Goal: Use online tool/utility: Utilize a website feature to perform a specific function

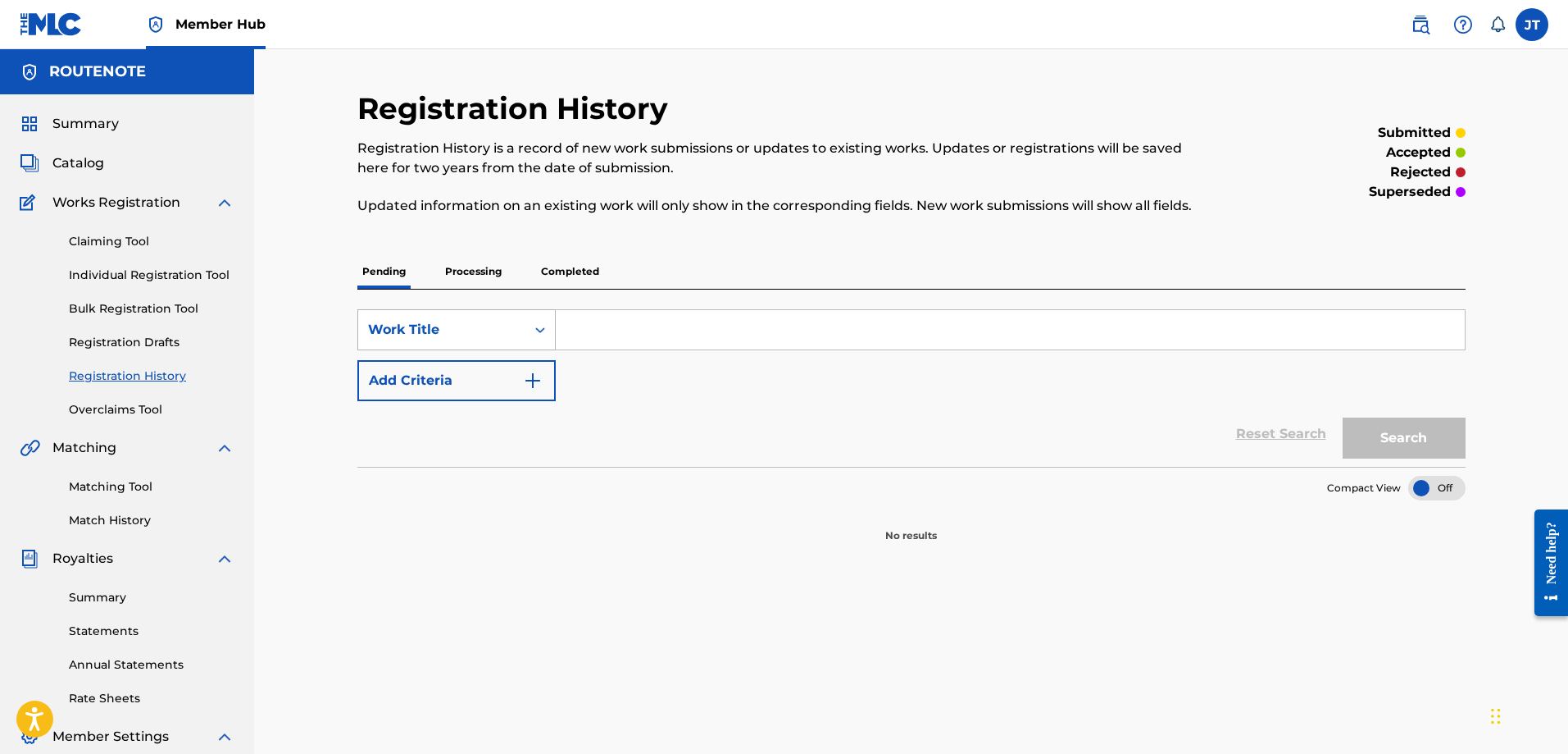
click at [480, 335] on div "Work Title" at bounding box center [441, 329] width 147 height 20
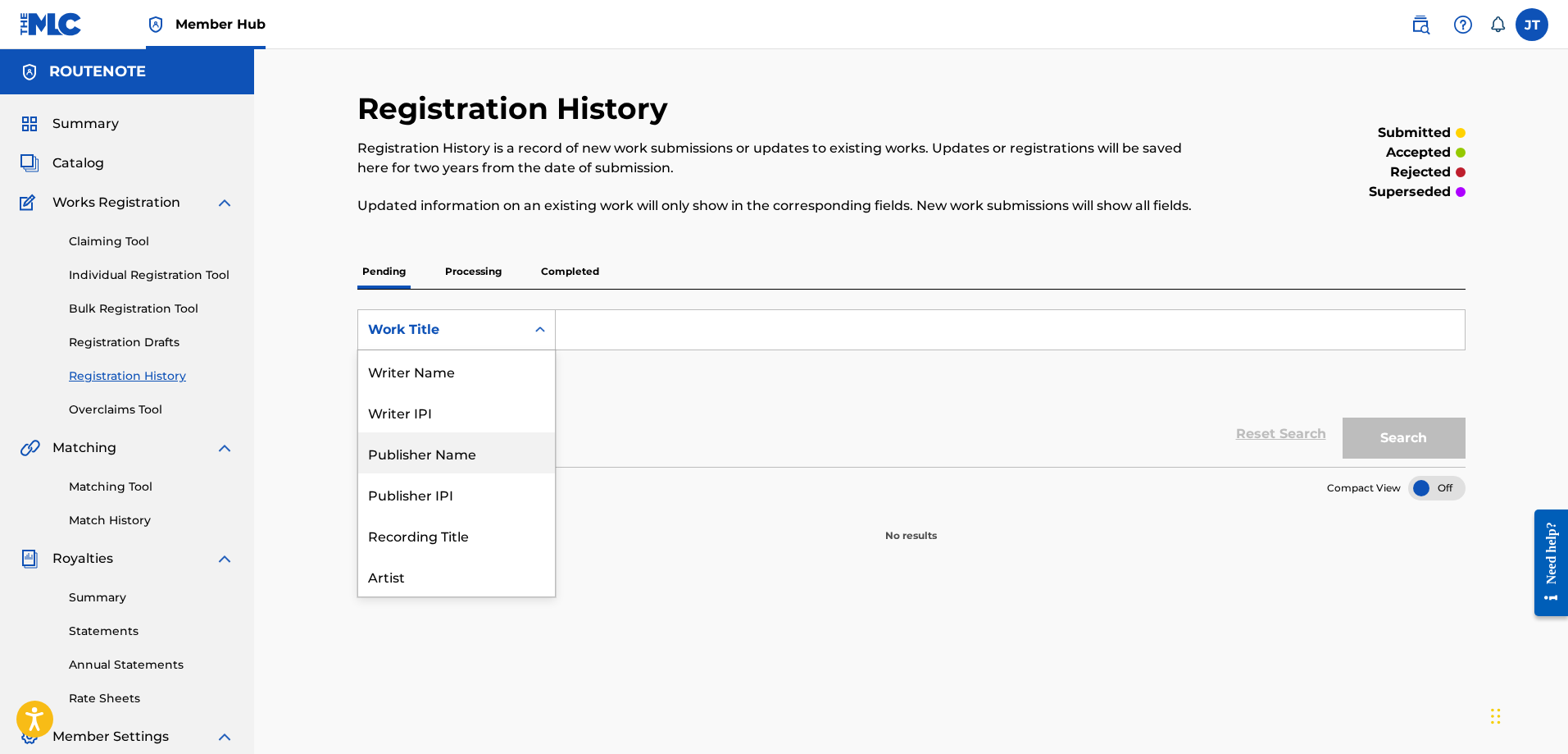
scroll to position [82, 0]
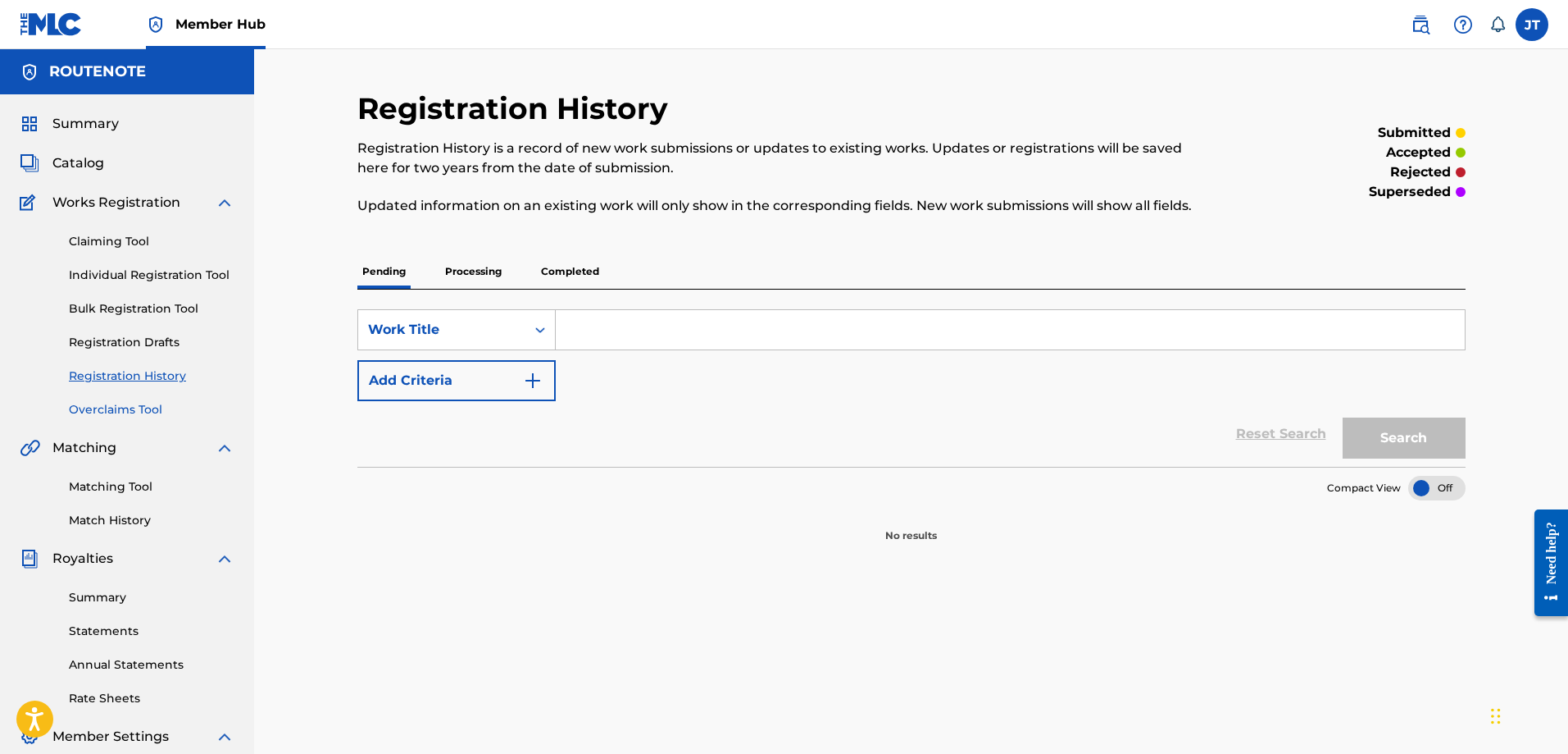
click at [120, 415] on link "Overclaims Tool" at bounding box center [151, 410] width 166 height 17
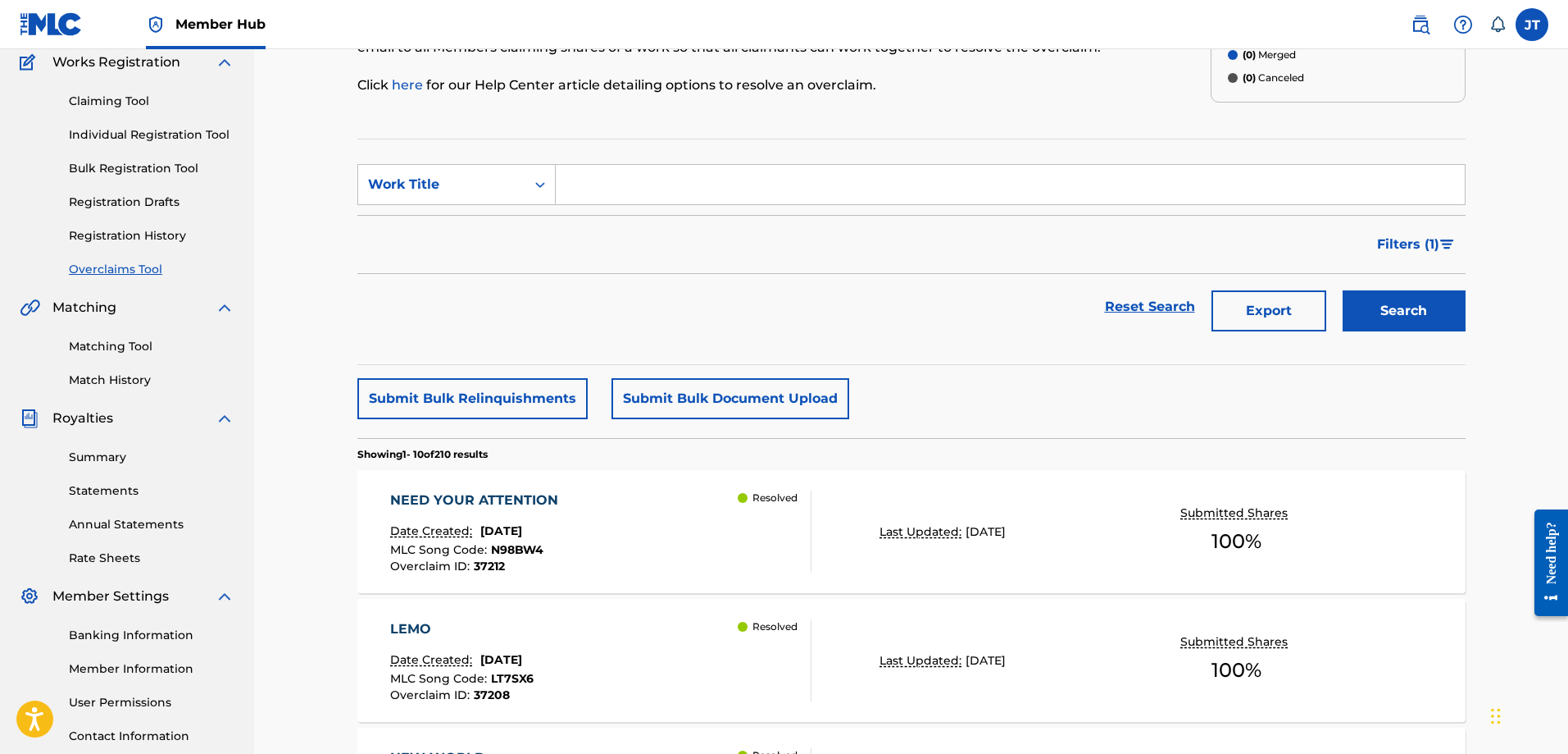
scroll to position [164, 0]
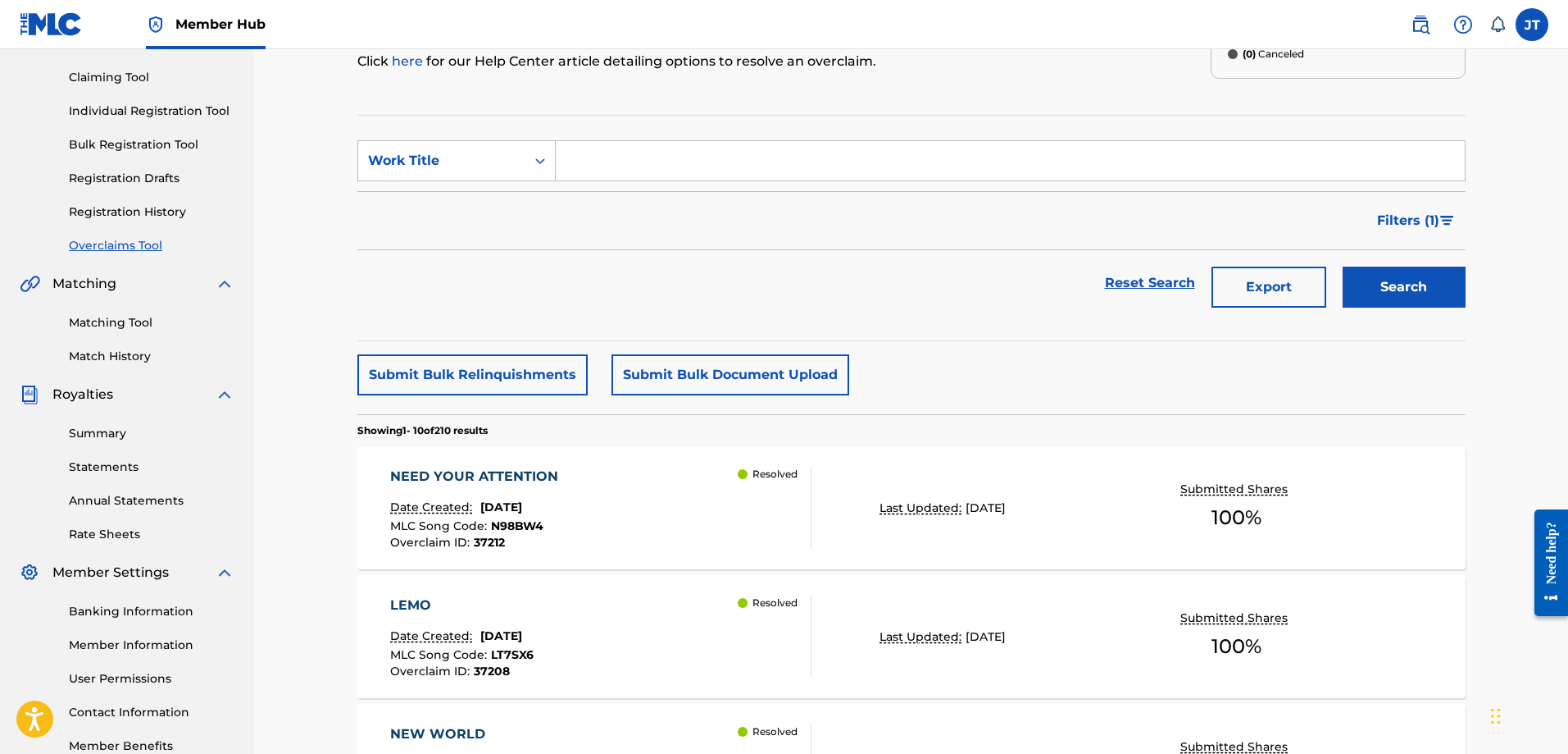
click at [748, 172] on input "Search Form" at bounding box center [1010, 160] width 909 height 39
paste input "nostalgia"
type input "nostalgia"
click at [1423, 272] on button "Search" at bounding box center [1403, 287] width 123 height 41
